Goal: Task Accomplishment & Management: Manage account settings

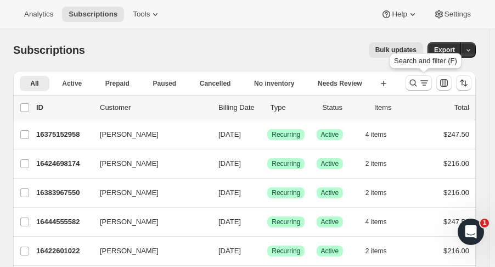
click at [419, 85] on icon "Search and filter results" at bounding box center [413, 82] width 11 height 11
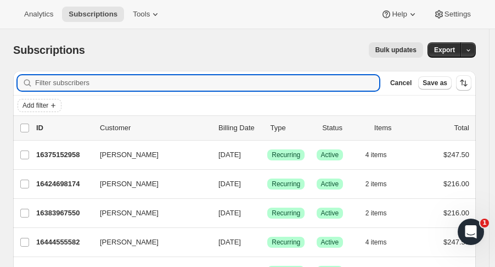
click at [55, 107] on icon "Add filter" at bounding box center [53, 105] width 9 height 9
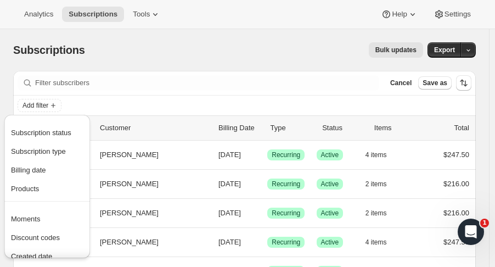
click at [71, 151] on span "Subscription type" at bounding box center [47, 151] width 73 height 11
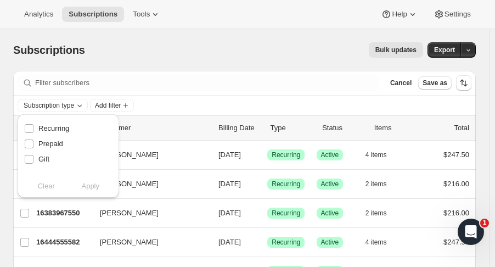
click at [77, 107] on icon "Subscription type" at bounding box center [79, 105] width 9 height 9
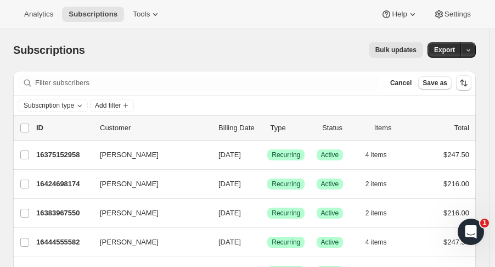
click at [80, 107] on icon "Subscription type" at bounding box center [79, 105] width 9 height 9
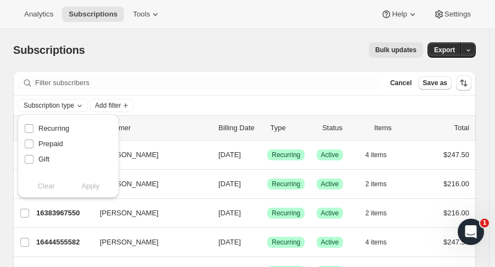
click at [80, 107] on icon "Subscription type" at bounding box center [79, 105] width 9 height 9
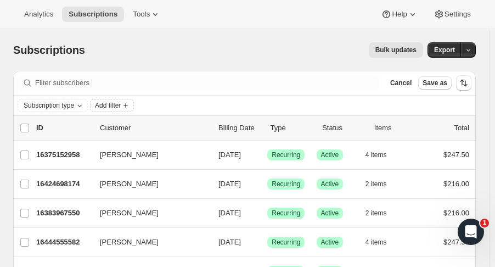
click at [120, 104] on span "Add filter" at bounding box center [108, 105] width 26 height 9
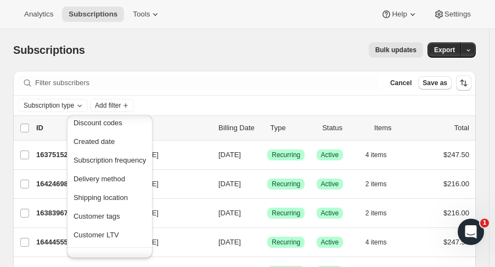
scroll to position [102, 0]
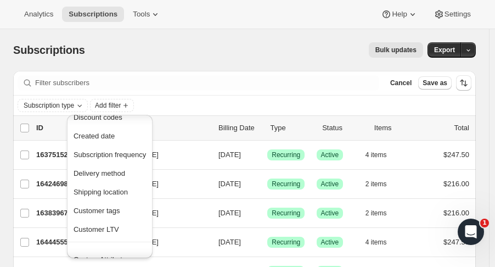
click at [117, 176] on span "Delivery method" at bounding box center [100, 173] width 52 height 8
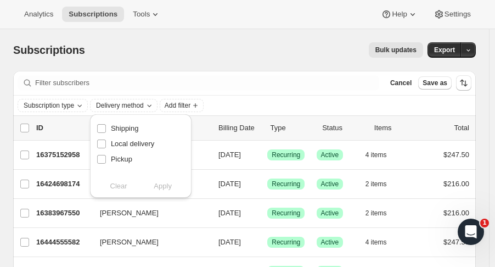
click at [104, 162] on input "Pickup" at bounding box center [101, 159] width 9 height 9
checkbox input "true"
click at [157, 187] on span "Apply" at bounding box center [163, 186] width 18 height 11
click at [263, 44] on div "Bulk updates" at bounding box center [260, 49] width 325 height 15
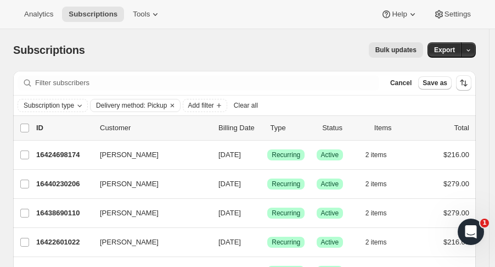
click at [455, 49] on span "Export" at bounding box center [445, 50] width 21 height 9
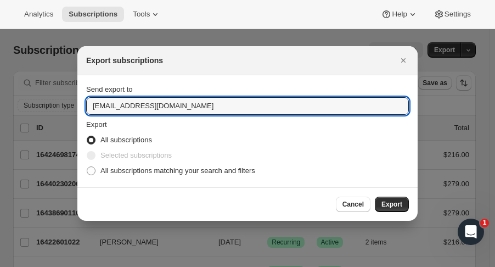
drag, startPoint x: 181, startPoint y: 109, endPoint x: 54, endPoint y: 114, distance: 127.0
type input "lknight@tewines.com"
click at [233, 169] on span "All subscriptions matching your search and filters" at bounding box center [178, 170] width 155 height 8
click at [87, 167] on input "All subscriptions matching your search and filters" at bounding box center [87, 166] width 1 height 1
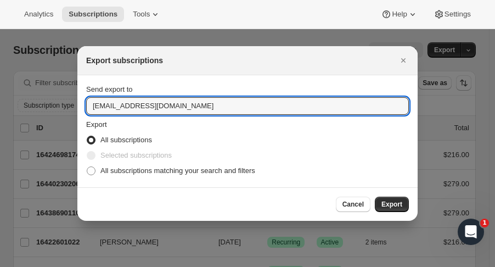
radio input "true"
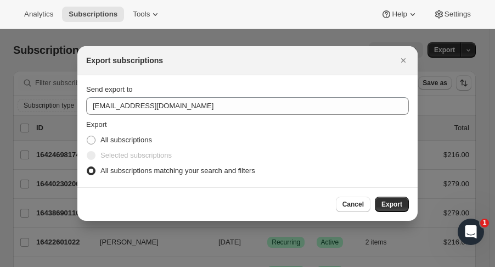
click at [390, 202] on span "Export" at bounding box center [392, 204] width 21 height 9
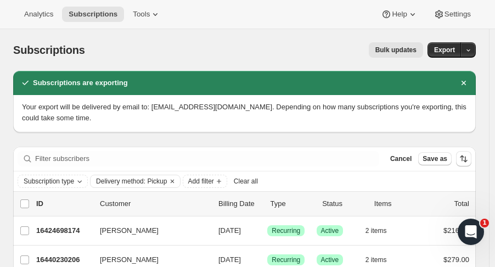
click at [471, 51] on icon "button" at bounding box center [469, 50] width 4 height 2
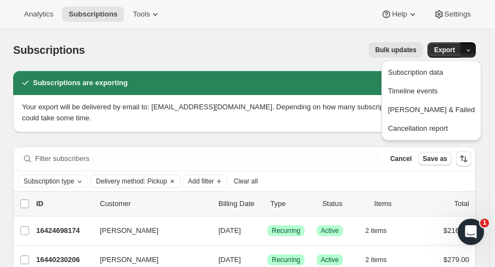
click at [443, 72] on span "Subscription data" at bounding box center [415, 72] width 55 height 8
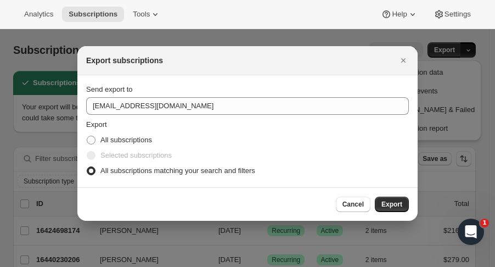
click at [400, 202] on span "Export" at bounding box center [392, 204] width 21 height 9
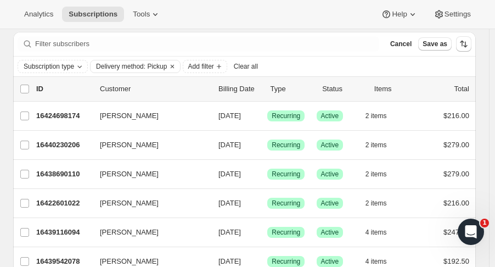
scroll to position [0, 0]
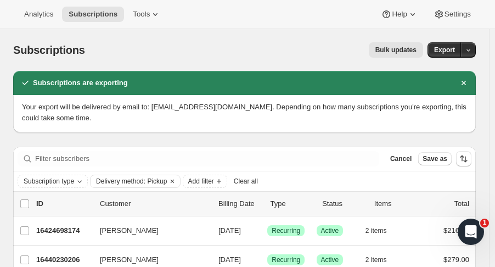
click at [150, 14] on icon at bounding box center [155, 14] width 11 height 11
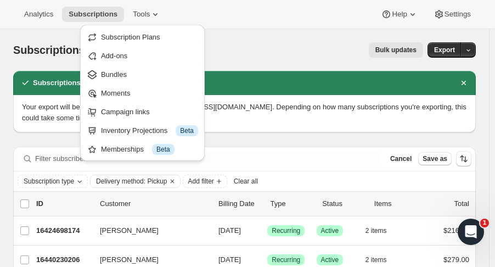
click at [150, 14] on icon at bounding box center [155, 14] width 11 height 11
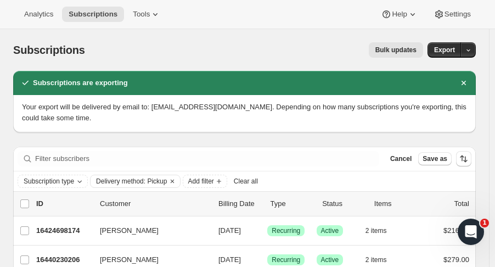
click at [171, 184] on icon "Clear" at bounding box center [172, 181] width 9 height 9
click at [449, 48] on span "Export" at bounding box center [445, 50] width 21 height 9
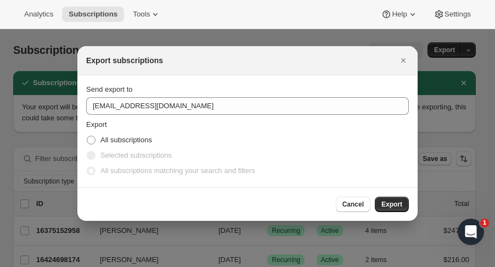
click at [135, 139] on span "All subscriptions" at bounding box center [127, 140] width 52 height 8
click at [87, 136] on input "All subscriptions" at bounding box center [87, 136] width 1 height 1
radio input "true"
click at [398, 197] on button "Export" at bounding box center [392, 204] width 34 height 15
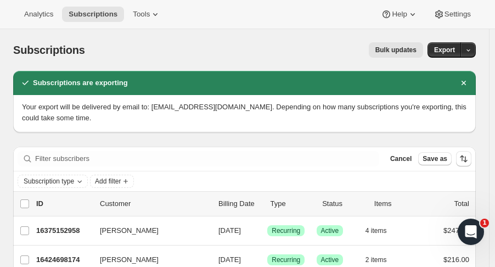
click at [142, 16] on span "Tools" at bounding box center [141, 14] width 17 height 9
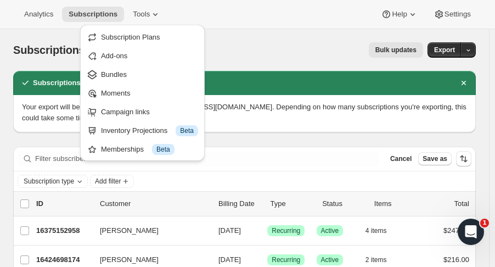
click at [216, 43] on div "Bulk updates" at bounding box center [260, 49] width 325 height 15
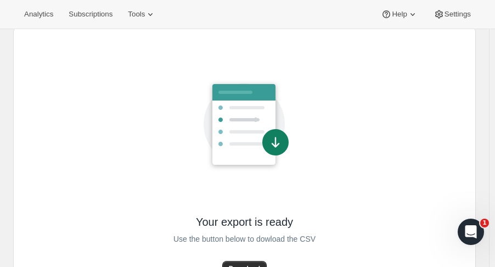
scroll to position [87, 0]
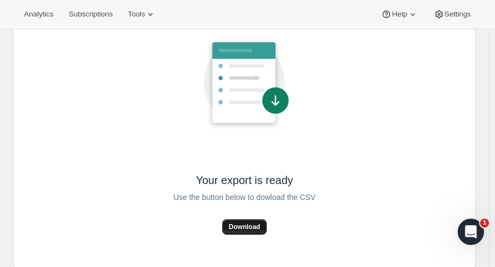
click at [254, 231] on span "Download" at bounding box center [244, 226] width 31 height 9
